Goal: Task Accomplishment & Management: Complete application form

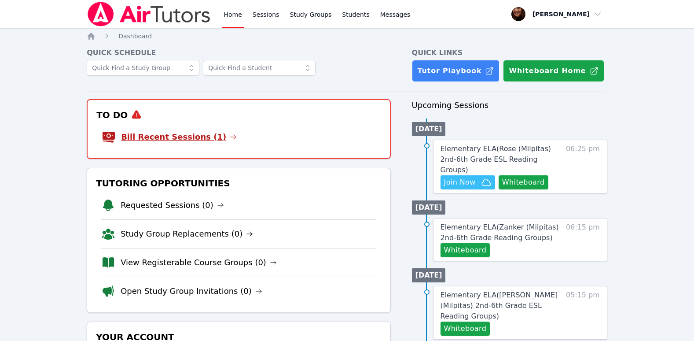
click at [230, 136] on icon at bounding box center [233, 136] width 7 height 7
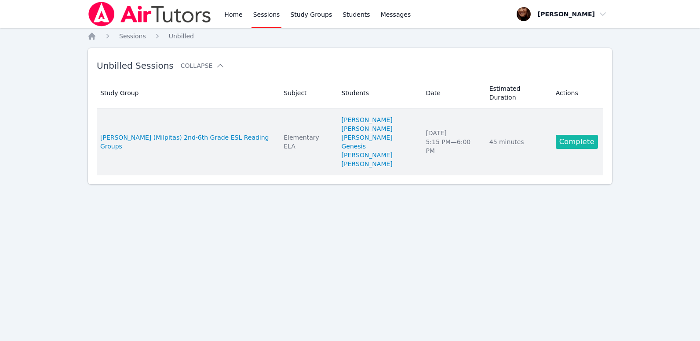
click at [583, 135] on link "Complete" at bounding box center [577, 142] width 42 height 14
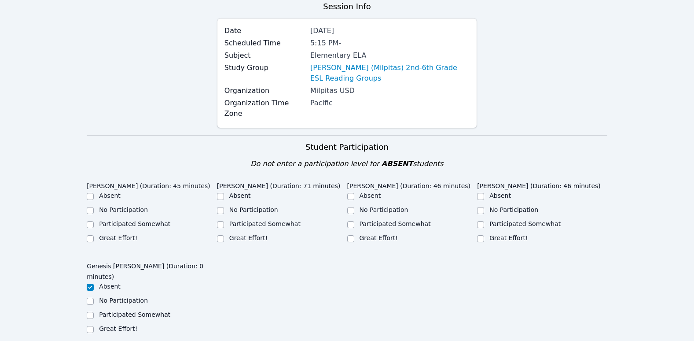
scroll to position [132, 0]
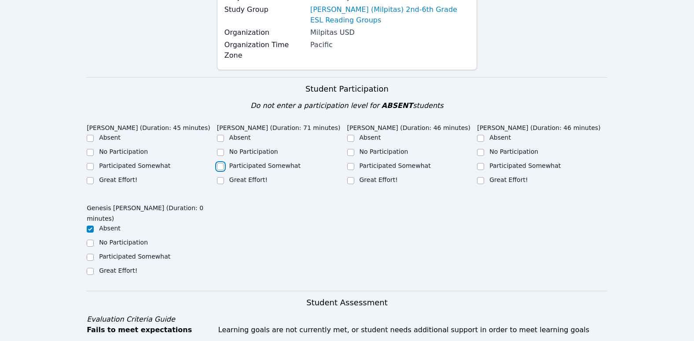
click at [222, 168] on input "Participated Somewhat" at bounding box center [220, 166] width 7 height 7
checkbox input "true"
click at [91, 180] on input "Great Effort!" at bounding box center [90, 180] width 7 height 7
checkbox input "true"
click at [353, 177] on input "Great Effort!" at bounding box center [350, 180] width 7 height 7
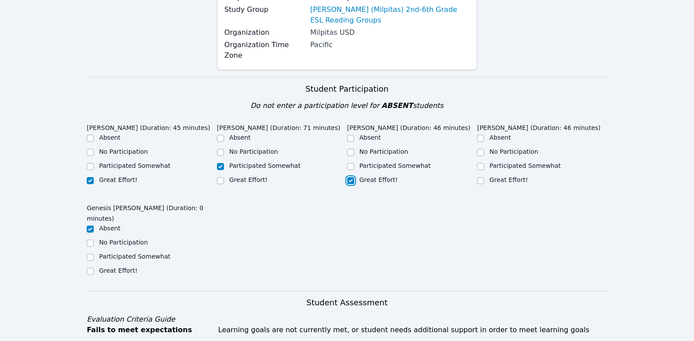
checkbox input "true"
click at [480, 177] on input "Great Effort!" at bounding box center [480, 180] width 7 height 7
checkbox input "true"
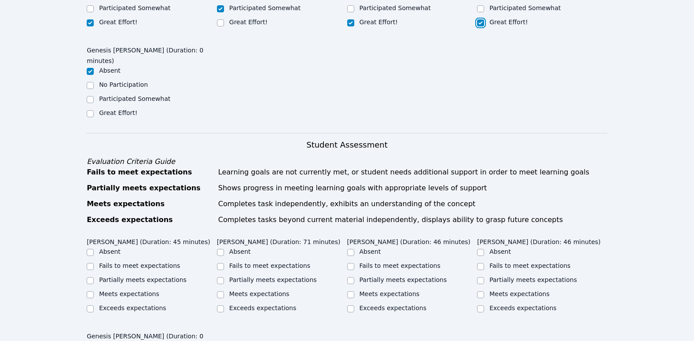
scroll to position [396, 0]
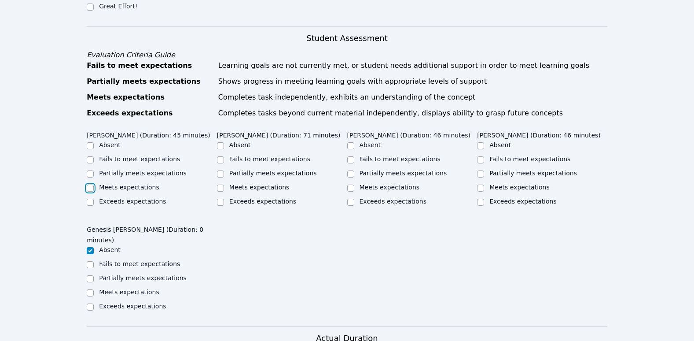
click at [89, 185] on input "Meets expectations" at bounding box center [90, 187] width 7 height 7
checkbox input "true"
click at [219, 173] on input "Partially meets expectations" at bounding box center [220, 173] width 7 height 7
checkbox input "true"
click at [350, 184] on input "Meets expectations" at bounding box center [350, 187] width 7 height 7
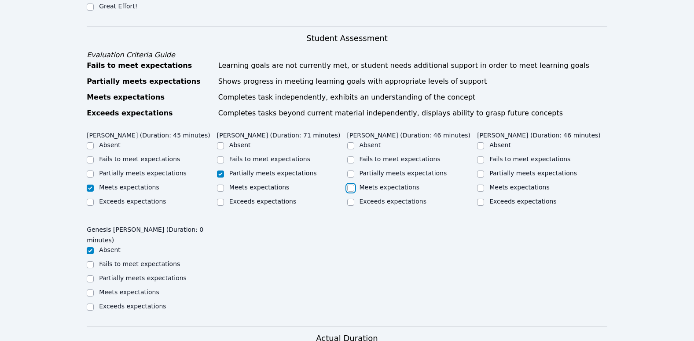
checkbox input "true"
click at [482, 184] on input "Meets expectations" at bounding box center [480, 187] width 7 height 7
checkbox input "true"
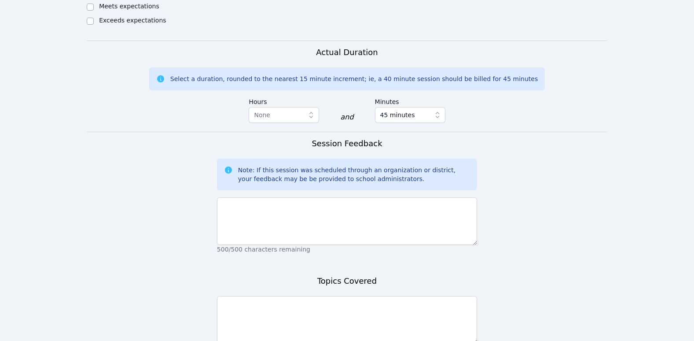
scroll to position [748, 0]
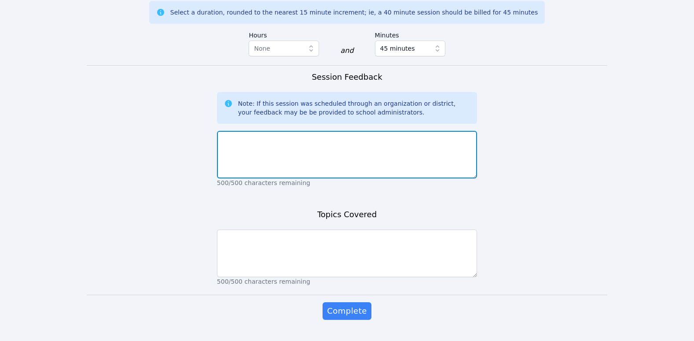
click at [259, 146] on textarea at bounding box center [347, 155] width 260 height 48
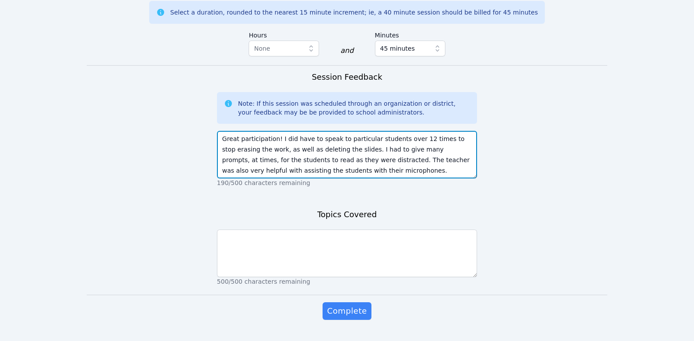
type textarea "Great participation! I did have to speak to particular students over 12 times t…"
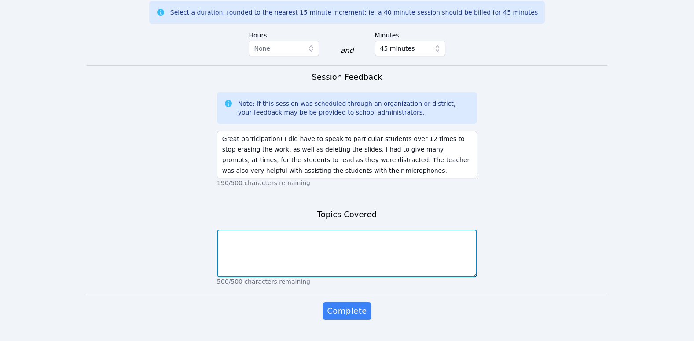
click at [233, 240] on textarea at bounding box center [347, 253] width 260 height 48
type textarea "Read 2 stories, pronunciation."
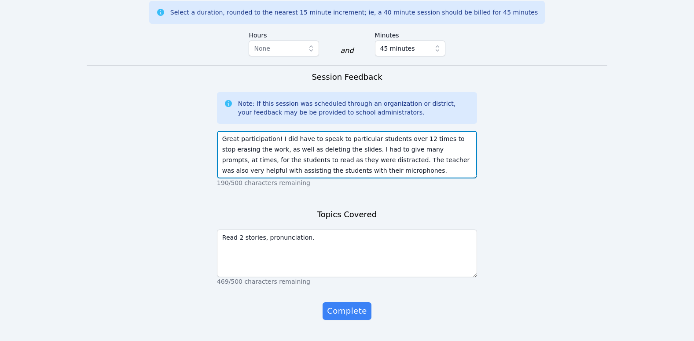
click at [330, 158] on textarea "Great participation! I did have to speak to particular students over 12 times t…" at bounding box center [347, 155] width 260 height 48
type textarea "Great participation! I did have to speak to particular students over 12 times t…"
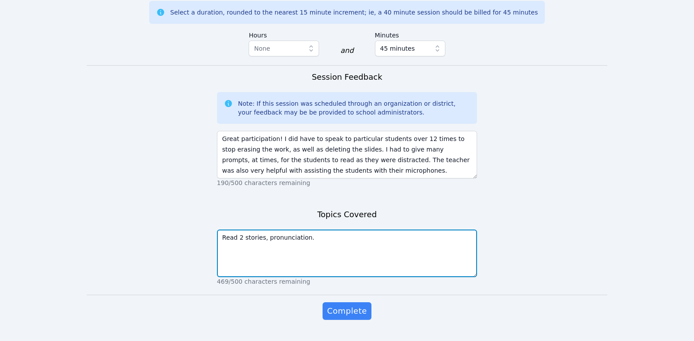
click at [307, 229] on textarea "Read 2 stories, pronunciation." at bounding box center [347, 253] width 260 height 48
type textarea "Read 2 stories, pronunciation"
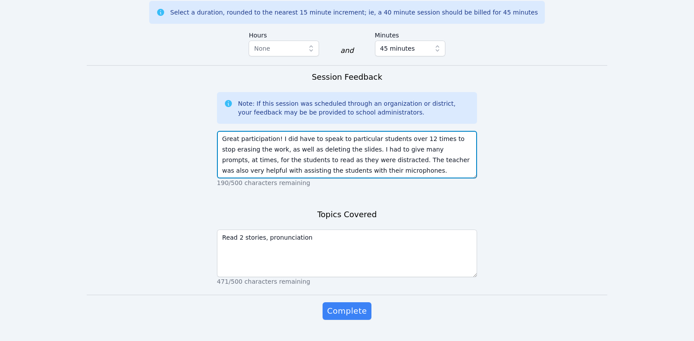
click at [331, 155] on textarea "Great participation! I did have to speak to particular students over 12 times t…" at bounding box center [347, 155] width 260 height 48
type textarea "Great participation! I did have to speak to particular students over 12 times t…"
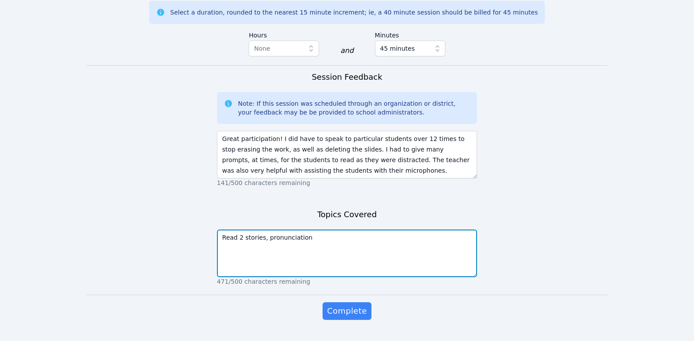
click at [302, 230] on textarea "Read 2 stories, pronunciation" at bounding box center [347, 253] width 260 height 48
type textarea "Read 2 stories, pronunciation and comprehension."
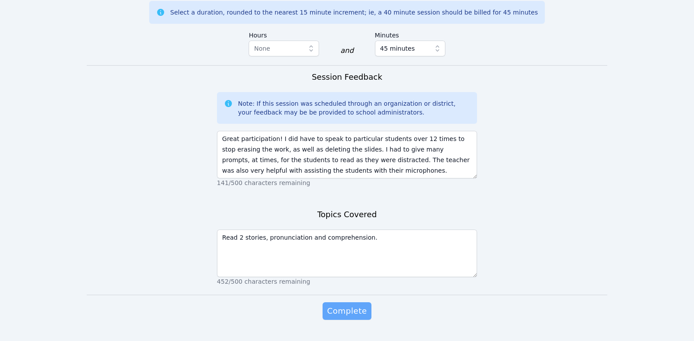
click at [343, 304] on span "Complete" at bounding box center [347, 310] width 40 height 12
